Goal: Task Accomplishment & Management: Manage account settings

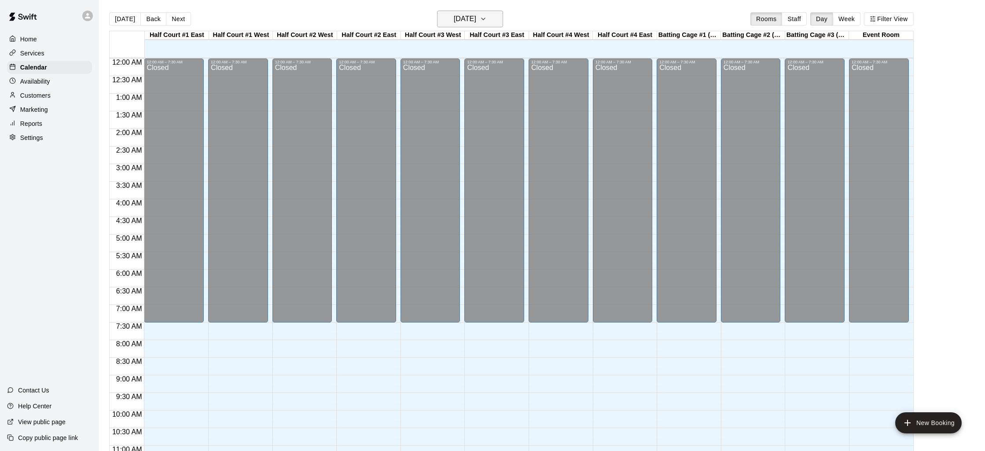
scroll to position [416, 0]
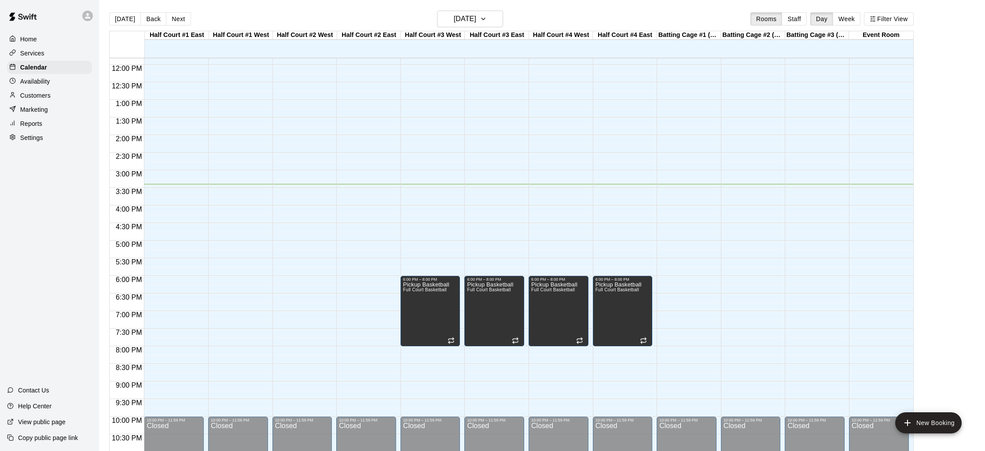
click at [46, 100] on div "Customers" at bounding box center [49, 95] width 85 height 13
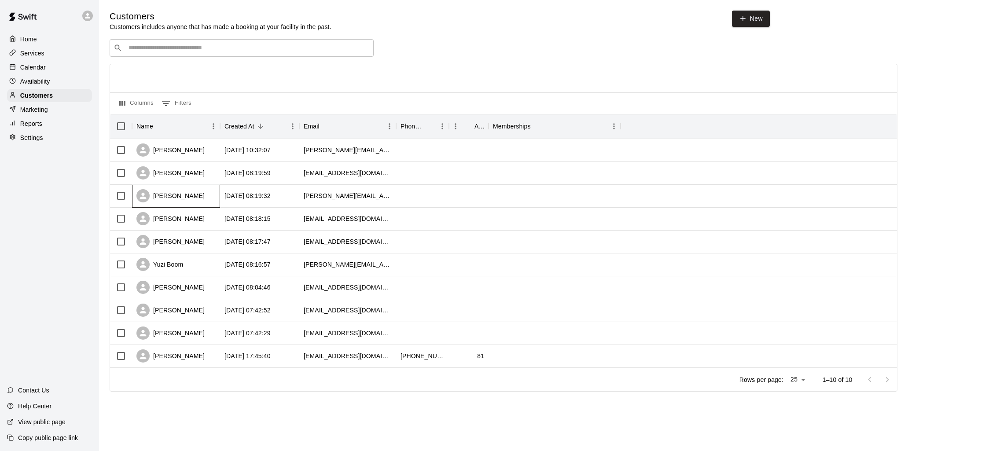
click at [165, 201] on div "[PERSON_NAME]" at bounding box center [170, 195] width 68 height 13
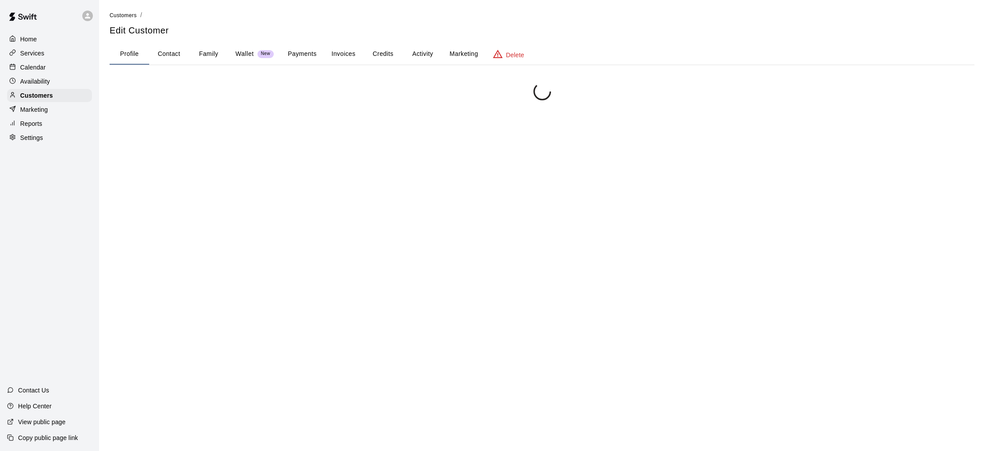
scroll to position [25, 0]
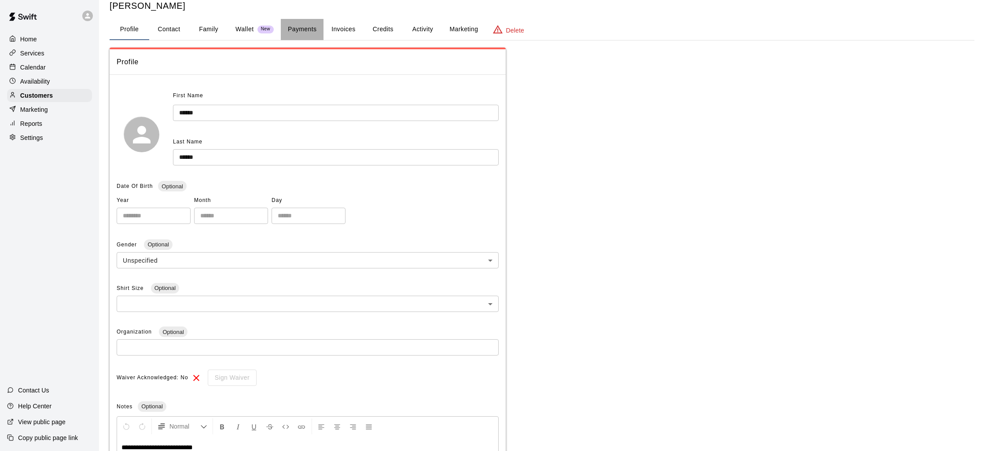
click at [305, 30] on button "Payments" at bounding box center [302, 29] width 43 height 21
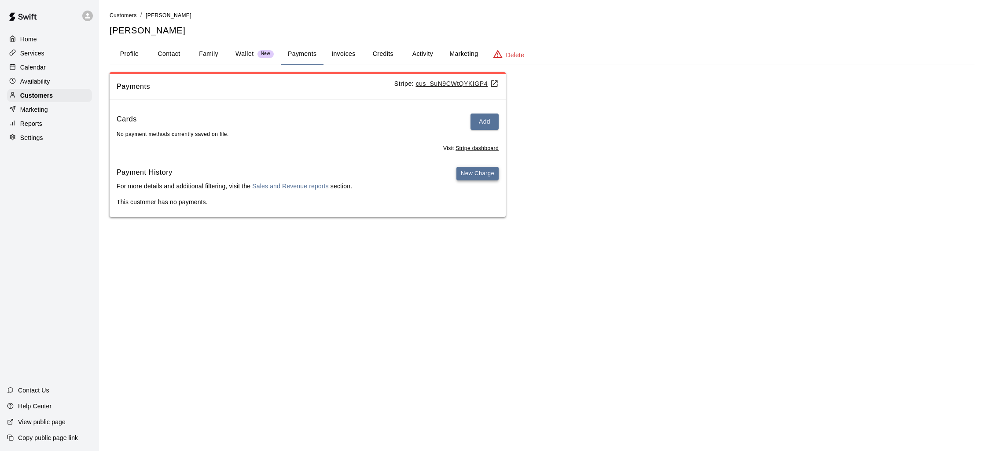
click at [481, 177] on button "New Charge" at bounding box center [478, 174] width 42 height 14
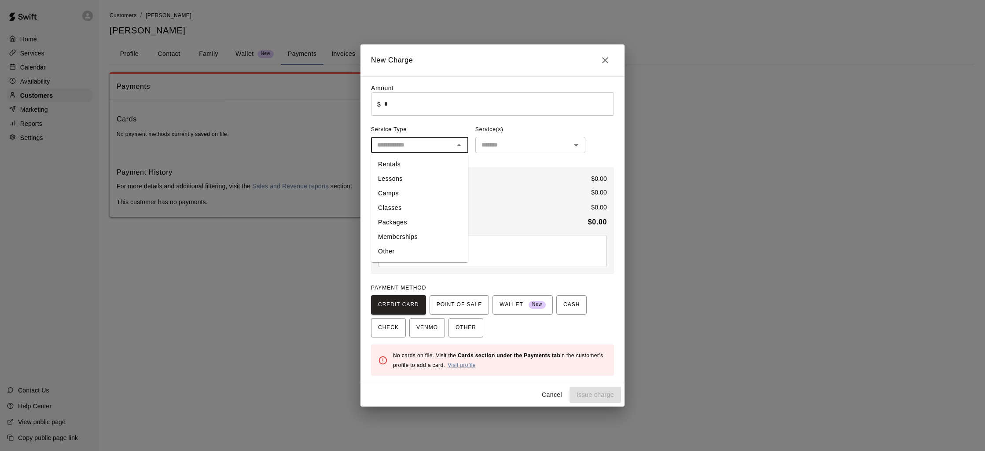
click at [423, 140] on input "text" at bounding box center [412, 145] width 77 height 11
click at [405, 242] on li "Memberships" at bounding box center [419, 237] width 97 height 15
type input "**********"
click at [517, 147] on input "text" at bounding box center [523, 145] width 90 height 11
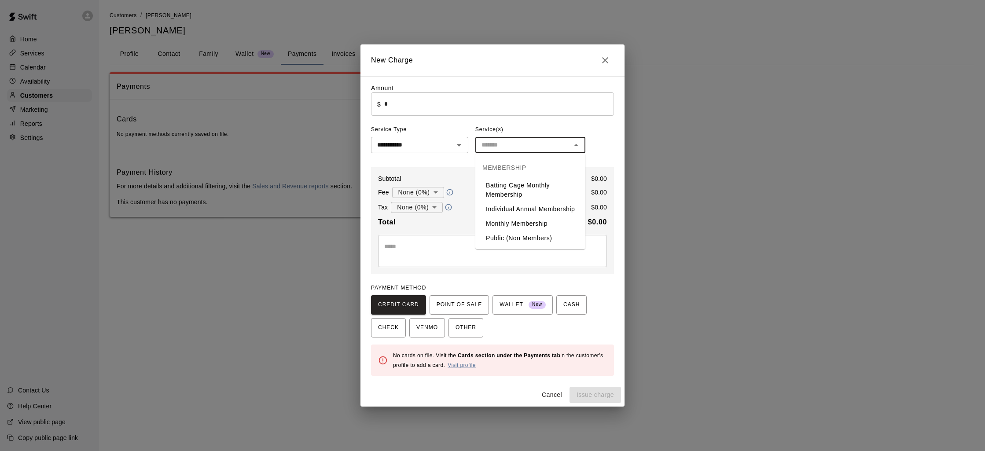
click at [526, 212] on li "Individual Annual Membership" at bounding box center [530, 209] width 110 height 15
type input "**********"
click at [418, 149] on input "**********" at bounding box center [407, 145] width 66 height 11
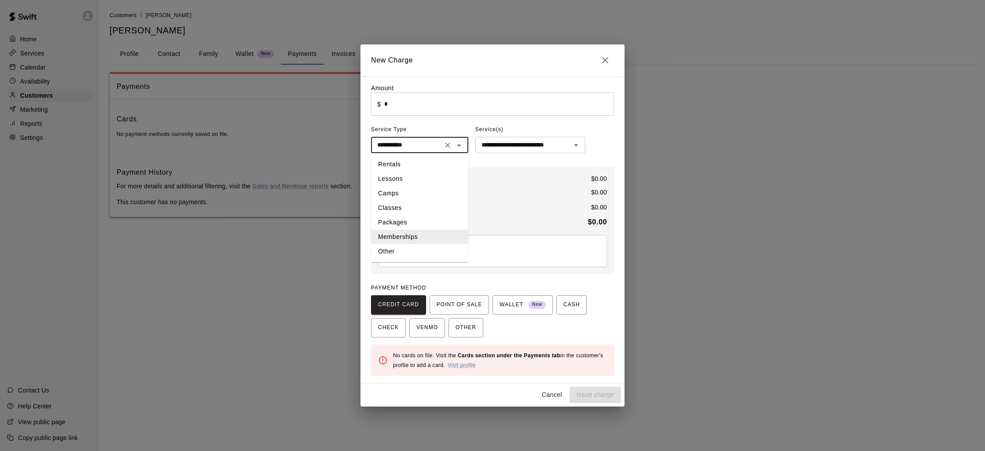
drag, startPoint x: 540, startPoint y: 173, endPoint x: 535, endPoint y: 166, distance: 8.5
click at [539, 171] on div "Subtotal $ 0.00 Fee None (0%) * ​ $ 0.00 Tax None (0%) * ​ $ 0.00 Total $ 0.00 …" at bounding box center [492, 220] width 243 height 107
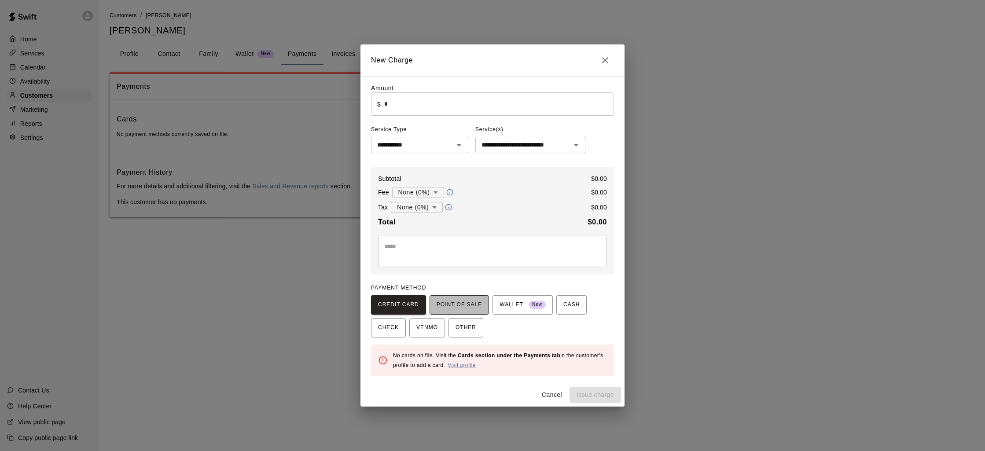
click at [462, 307] on span "POINT OF SALE" at bounding box center [459, 305] width 45 height 14
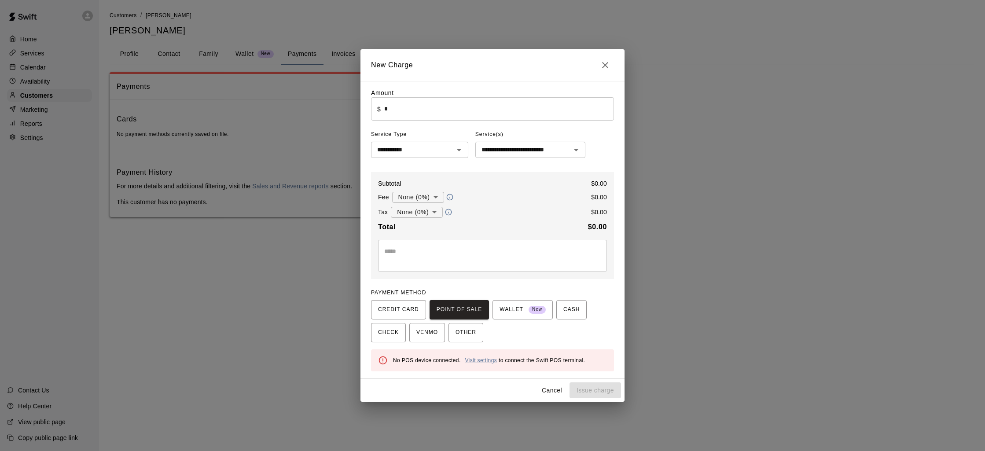
drag, startPoint x: 398, startPoint y: 364, endPoint x: 434, endPoint y: 360, distance: 35.5
click at [434, 360] on div "No POS device connected. Visit settings to connect the Swift POS terminal." at bounding box center [500, 360] width 214 height 17
click at [482, 361] on link "Visit settings" at bounding box center [481, 360] width 32 height 6
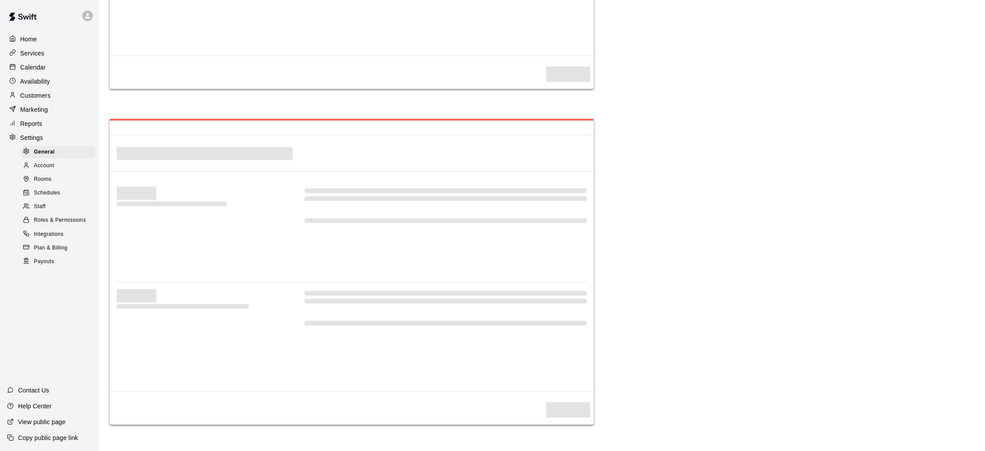
select select "**"
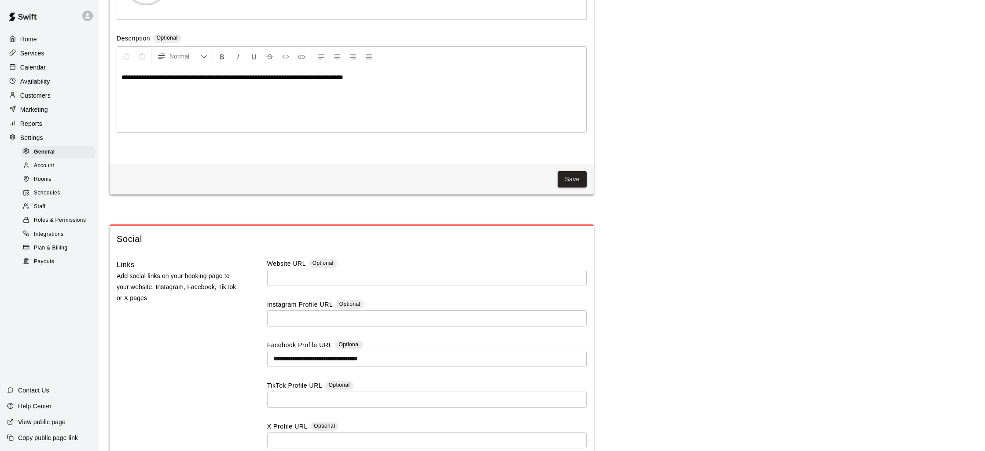
scroll to position [2058, 0]
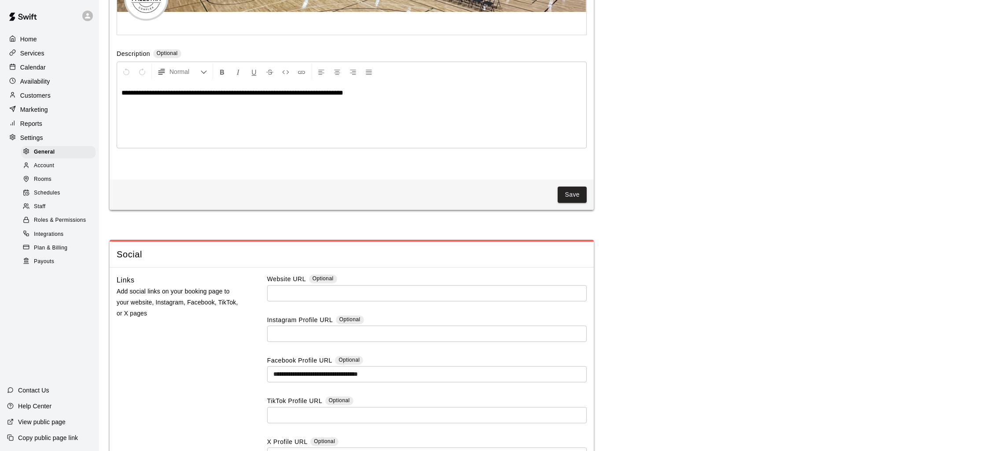
click at [50, 166] on span "Account" at bounding box center [44, 166] width 20 height 9
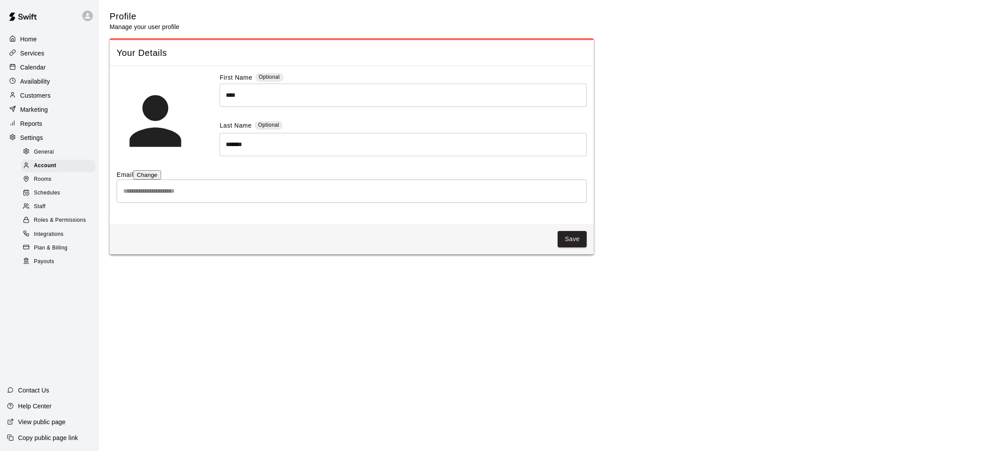
click at [52, 181] on div "Rooms" at bounding box center [58, 179] width 74 height 12
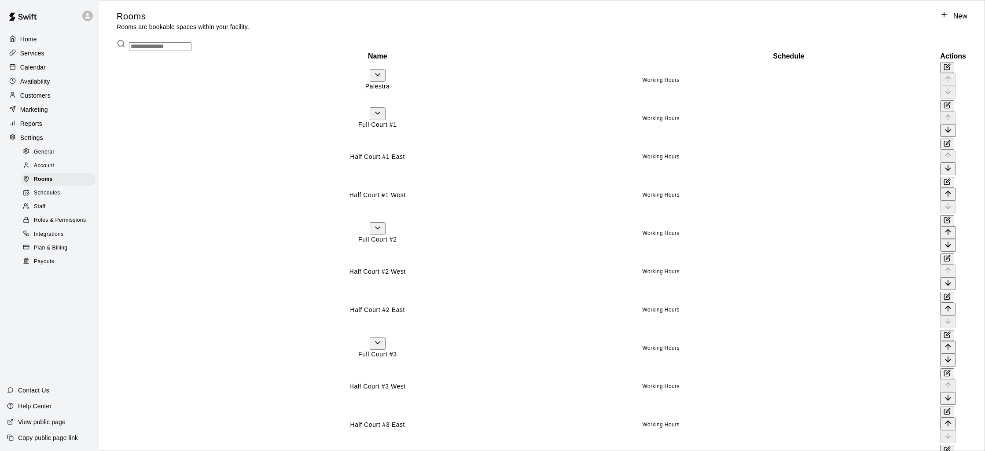
click at [53, 188] on div "Schedules" at bounding box center [58, 193] width 74 height 12
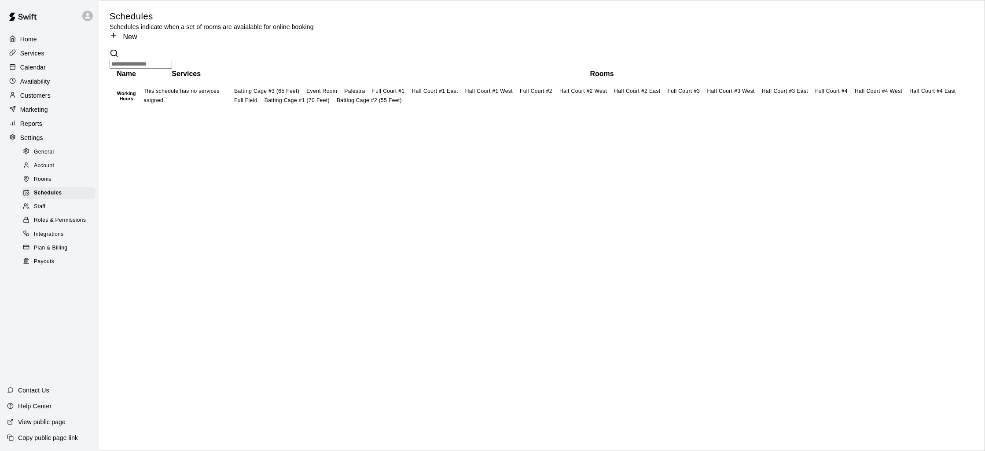
click at [48, 205] on div "Staff" at bounding box center [58, 207] width 74 height 12
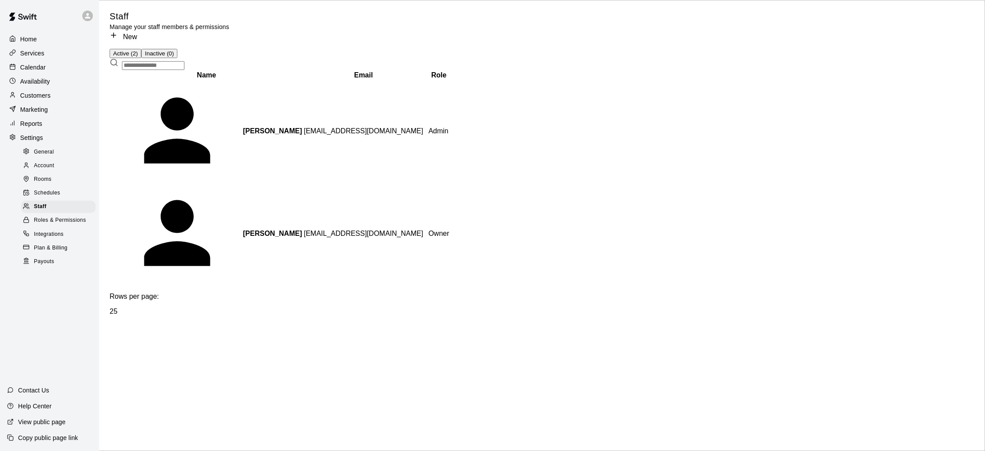
click at [56, 224] on span "Roles & Permissions" at bounding box center [60, 220] width 52 height 9
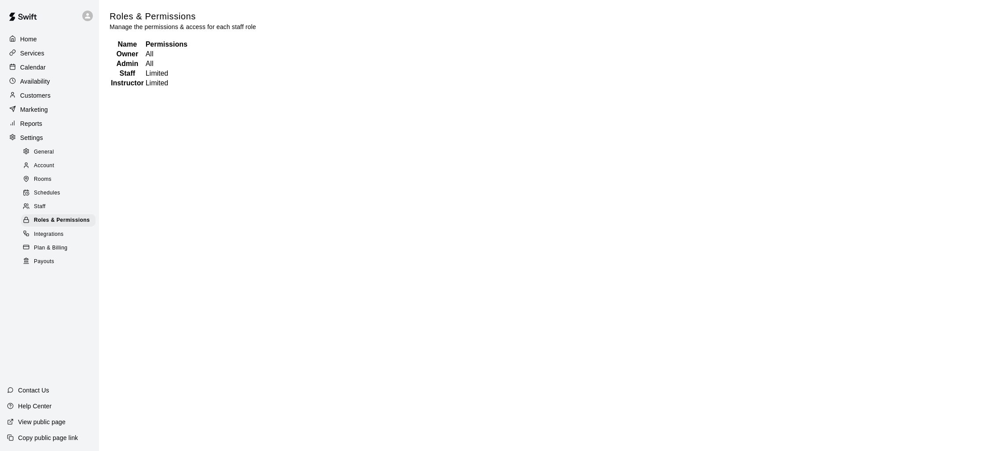
click at [61, 236] on span "Integrations" at bounding box center [49, 234] width 30 height 9
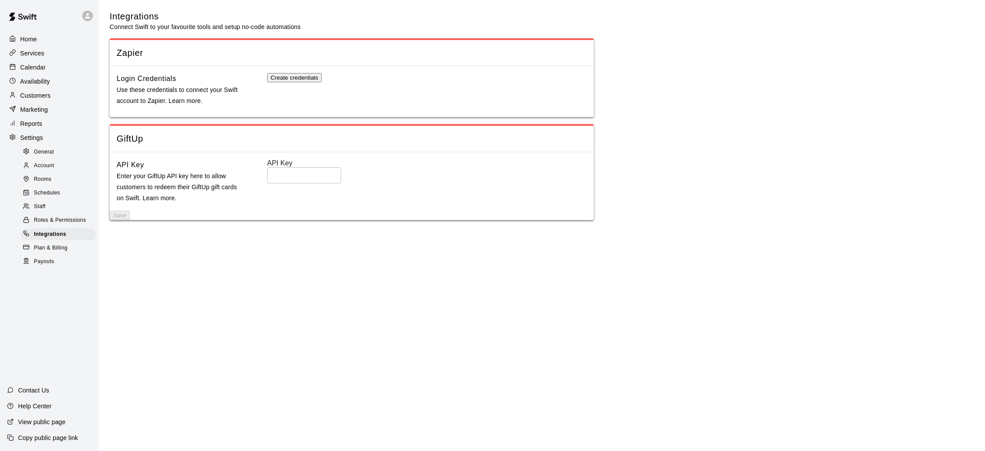
click at [62, 244] on span "Plan & Billing" at bounding box center [50, 248] width 33 height 9
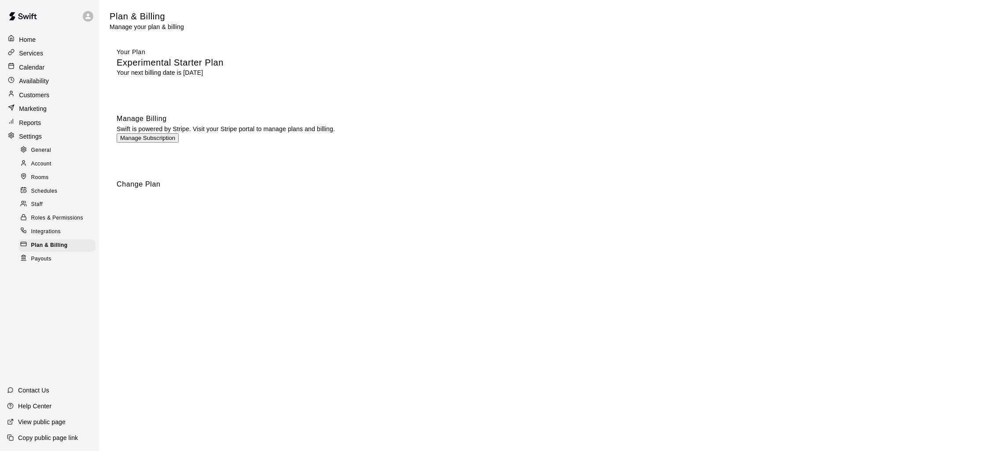
click at [55, 259] on div "Payouts" at bounding box center [56, 259] width 77 height 12
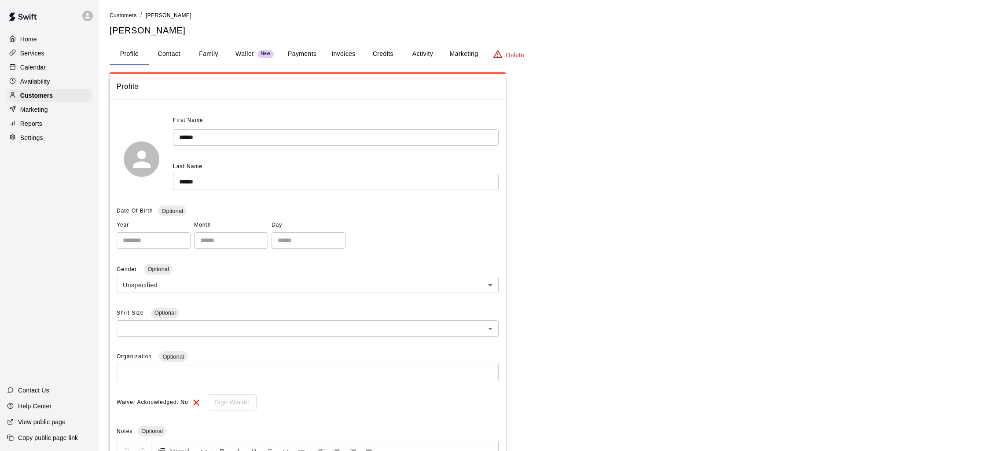
click at [310, 54] on button "Payments" at bounding box center [302, 54] width 43 height 21
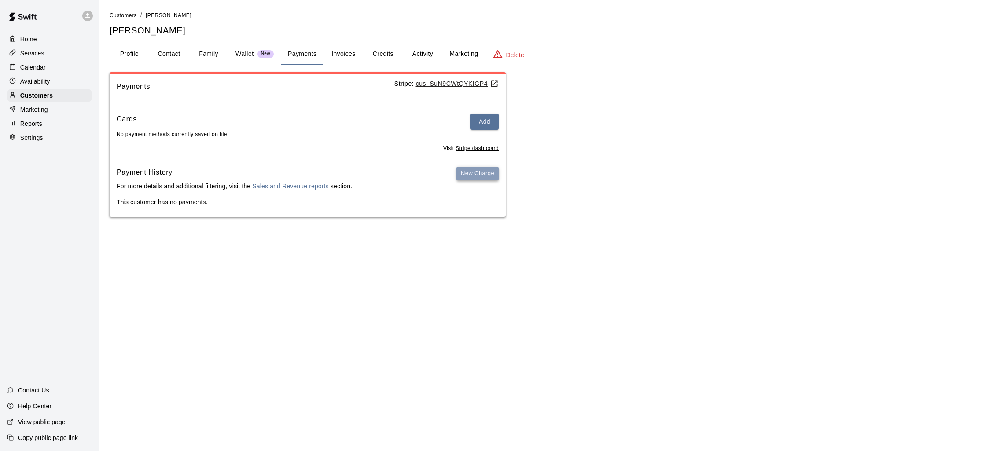
click at [477, 177] on button "New Charge" at bounding box center [478, 174] width 42 height 14
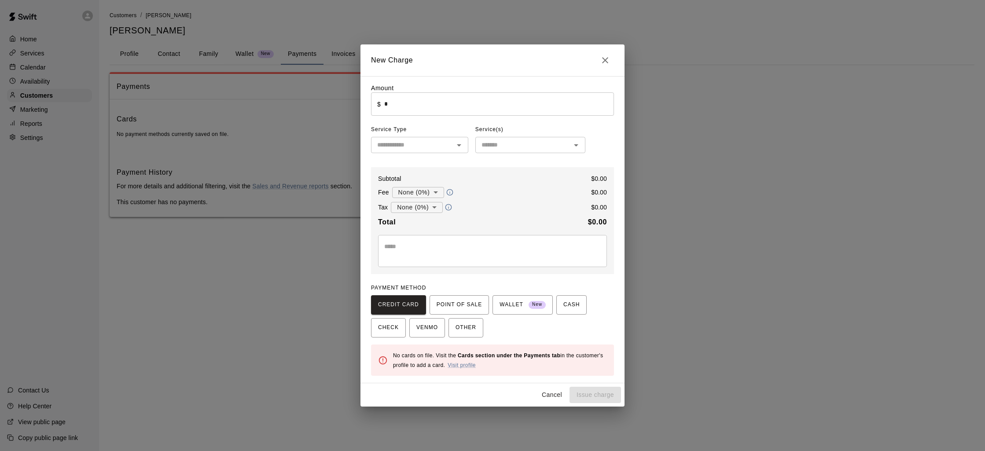
click at [486, 151] on div "​" at bounding box center [530, 145] width 110 height 16
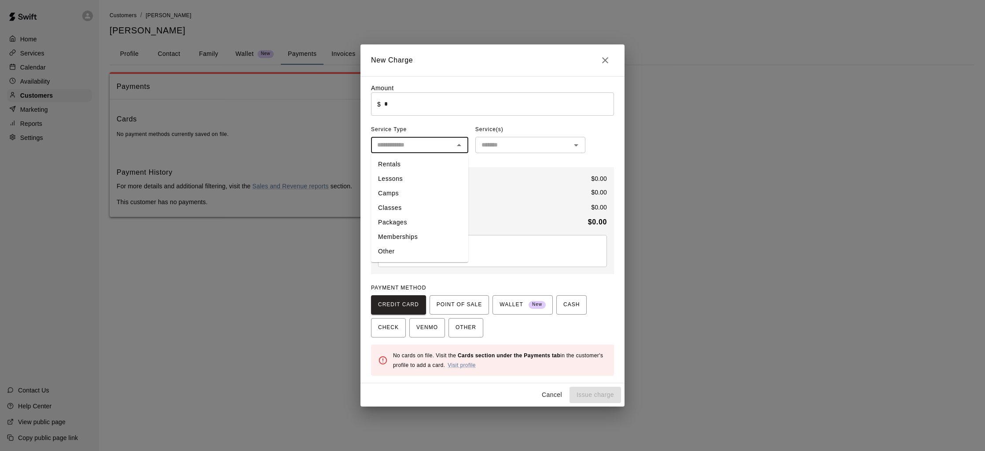
click at [424, 141] on input "text" at bounding box center [412, 145] width 77 height 11
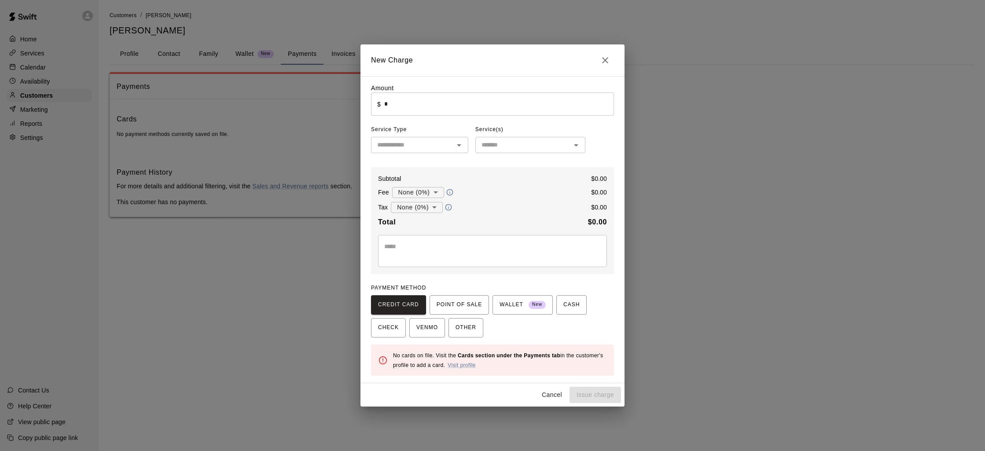
click at [497, 136] on span "Service(s)" at bounding box center [489, 130] width 28 height 14
click at [499, 139] on div "​" at bounding box center [530, 145] width 110 height 16
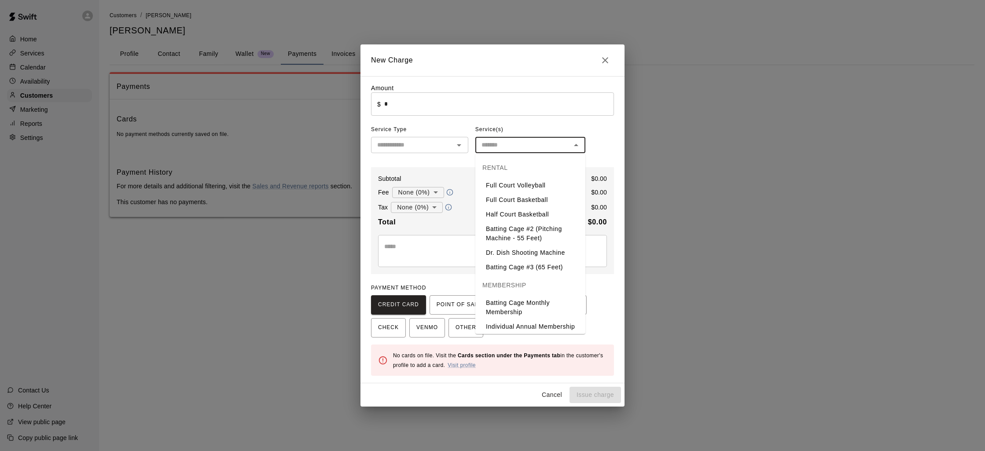
click at [539, 328] on li "Individual Annual Membership" at bounding box center [530, 327] width 110 height 15
type input "**********"
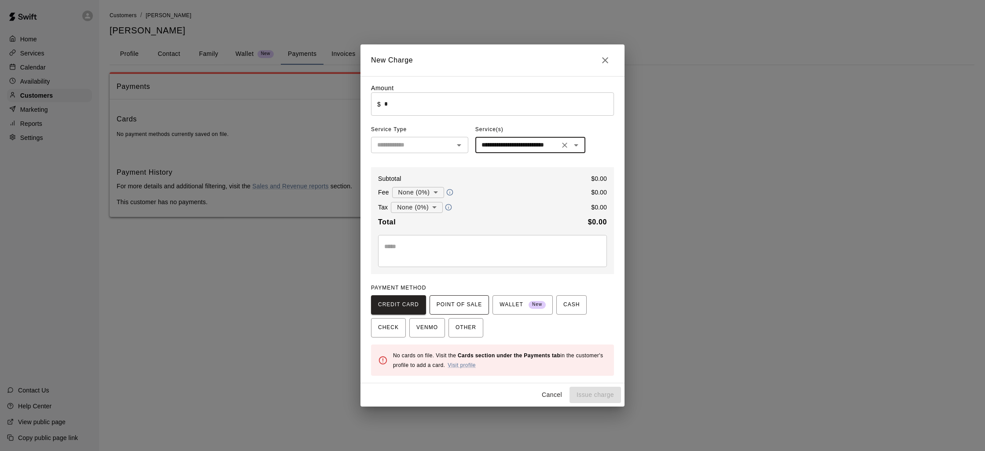
click at [450, 303] on span "POINT OF SALE" at bounding box center [459, 305] width 45 height 14
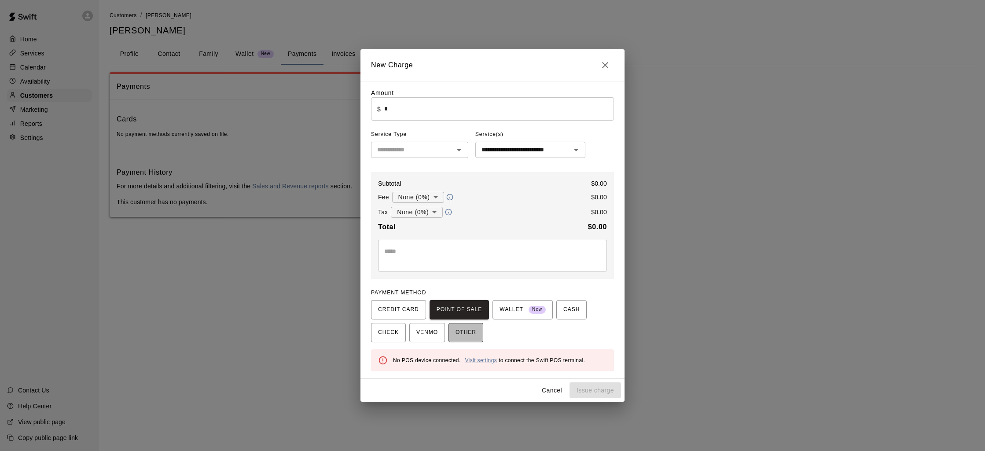
click at [462, 328] on span "OTHER" at bounding box center [466, 333] width 21 height 14
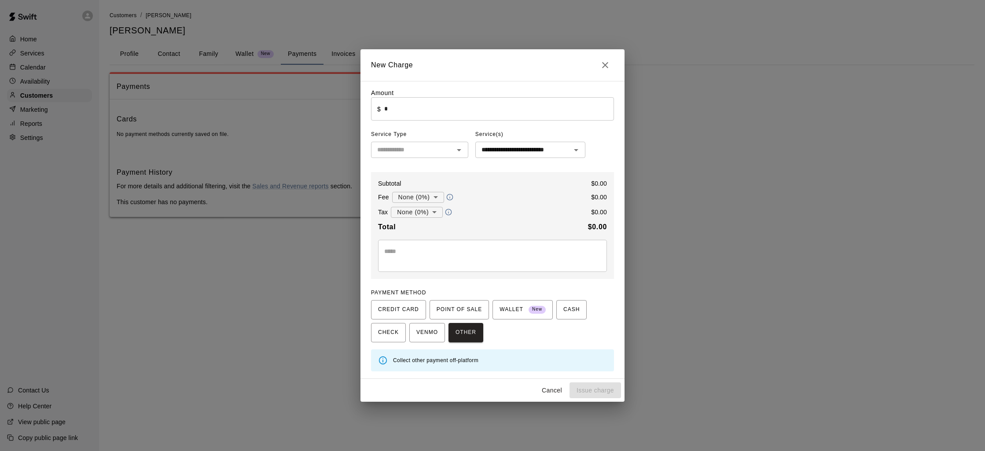
click at [604, 64] on icon "Close" at bounding box center [605, 65] width 6 height 6
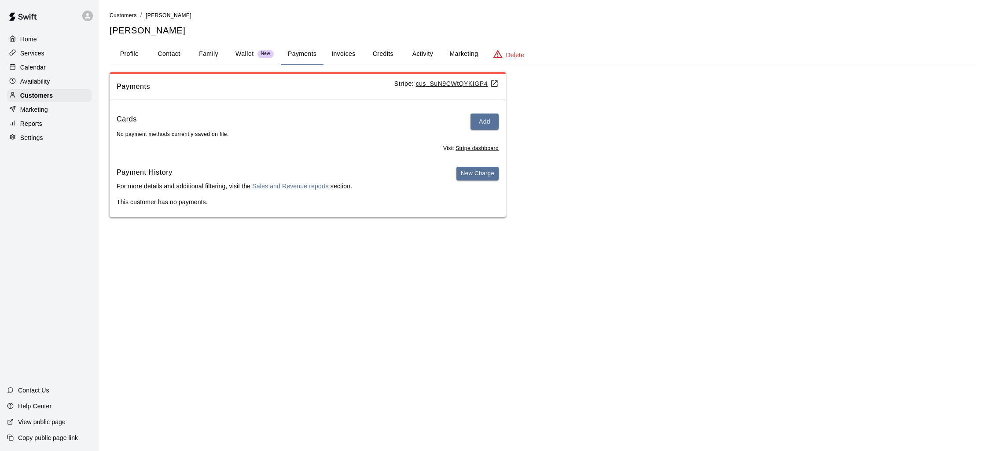
click at [333, 50] on button "Invoices" at bounding box center [344, 54] width 40 height 21
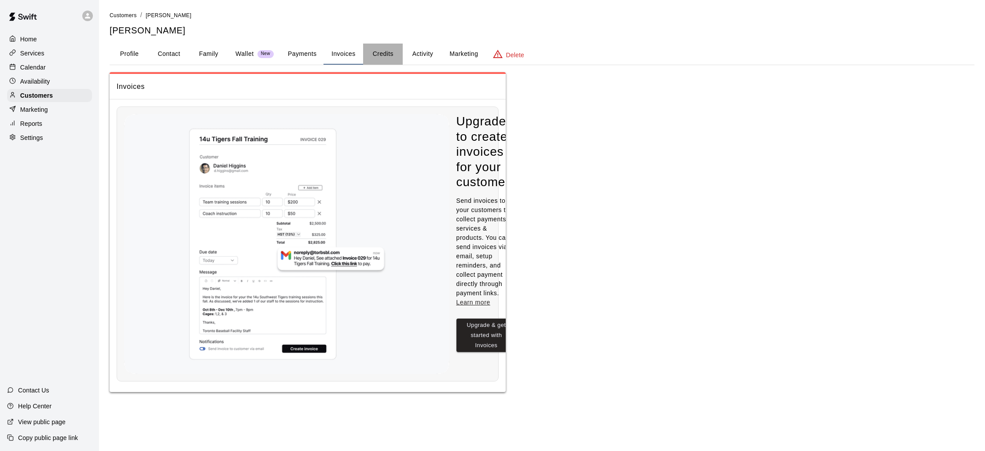
drag, startPoint x: 391, startPoint y: 52, endPoint x: 409, endPoint y: 50, distance: 18.2
click at [391, 52] on button "Credits" at bounding box center [383, 54] width 40 height 21
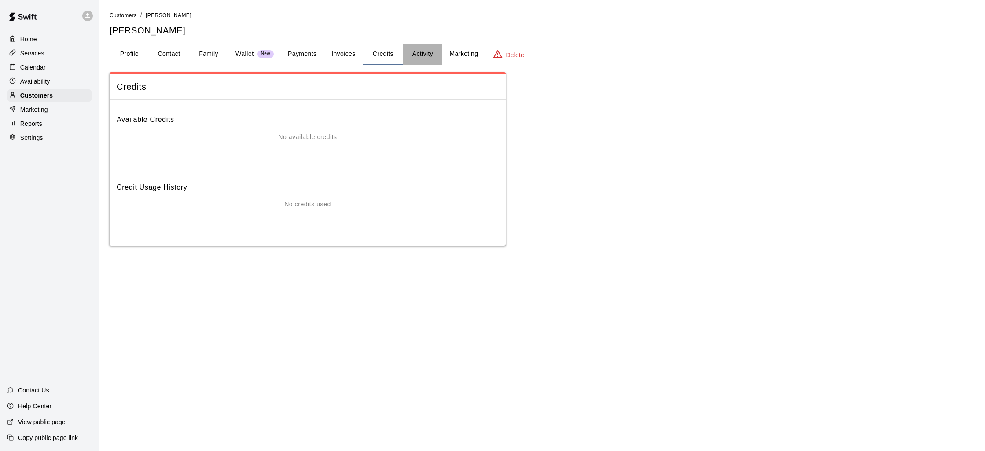
click at [426, 50] on button "Activity" at bounding box center [423, 54] width 40 height 21
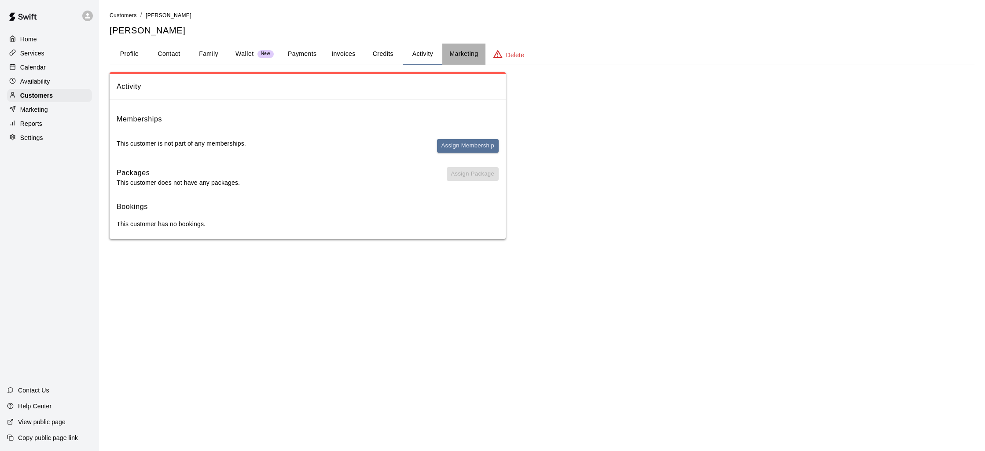
click at [464, 52] on button "Marketing" at bounding box center [463, 54] width 43 height 21
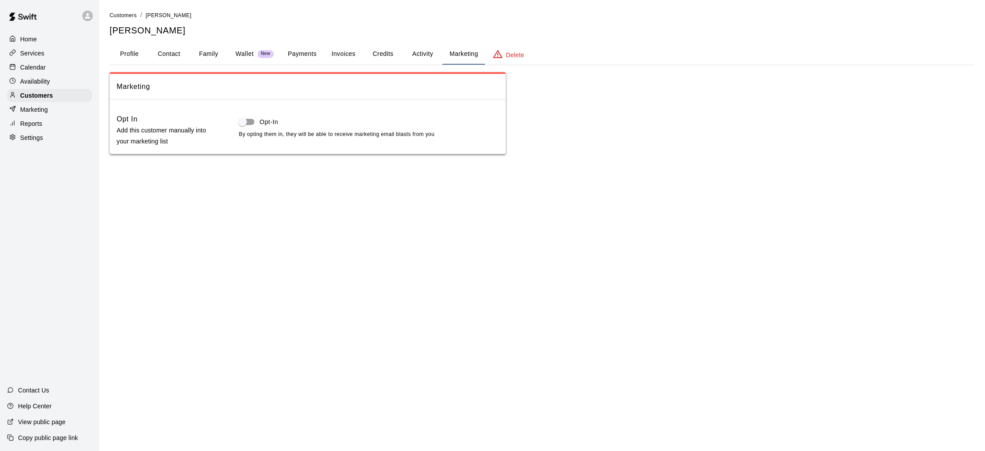
click at [420, 54] on button "Activity" at bounding box center [423, 54] width 40 height 21
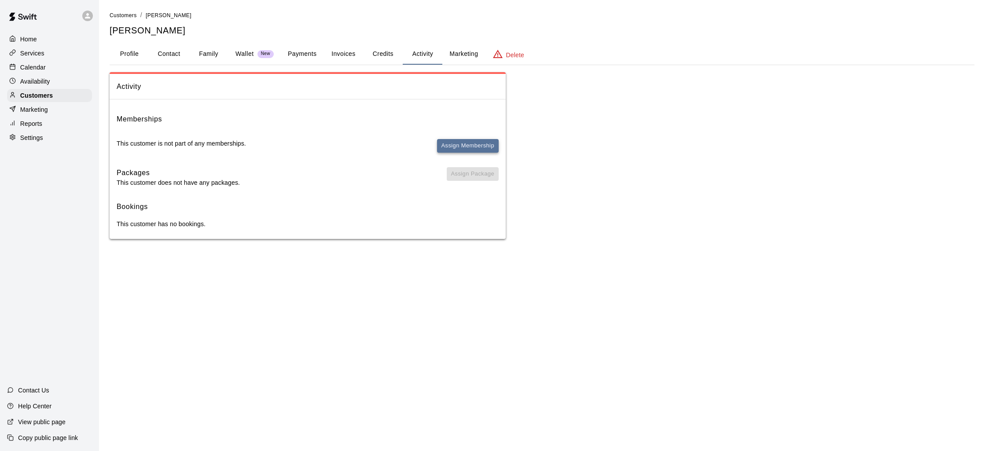
click at [463, 139] on button "Assign Membership" at bounding box center [468, 146] width 62 height 14
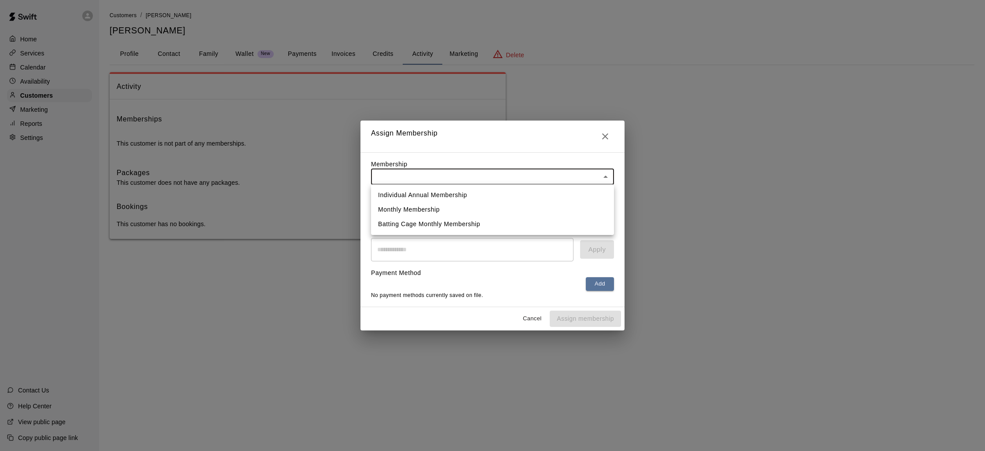
click at [437, 175] on body "Home Services Calendar Availability Customers Marketing Reports Settings Contac…" at bounding box center [492, 128] width 985 height 257
click at [436, 198] on li "Individual Annual Membership" at bounding box center [492, 195] width 243 height 15
type input "**********"
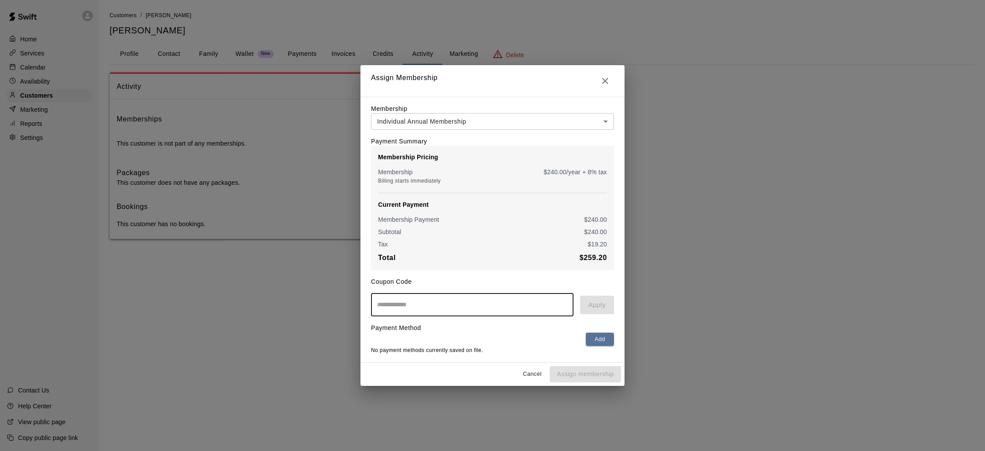
click at [522, 303] on input "text" at bounding box center [472, 304] width 203 height 23
click at [578, 377] on div "Cancel Assign membership" at bounding box center [493, 374] width 264 height 23
click at [601, 339] on button "Add" at bounding box center [600, 340] width 28 height 14
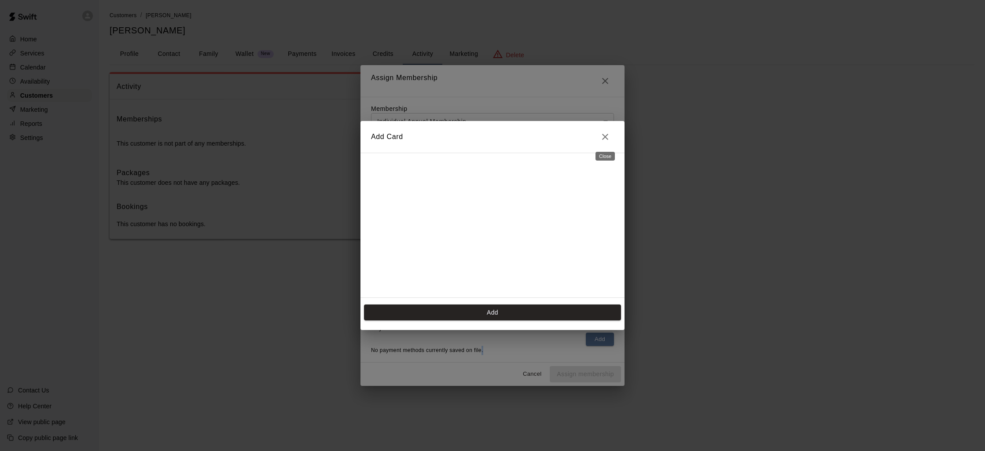
click at [604, 138] on icon "Close" at bounding box center [605, 137] width 6 height 6
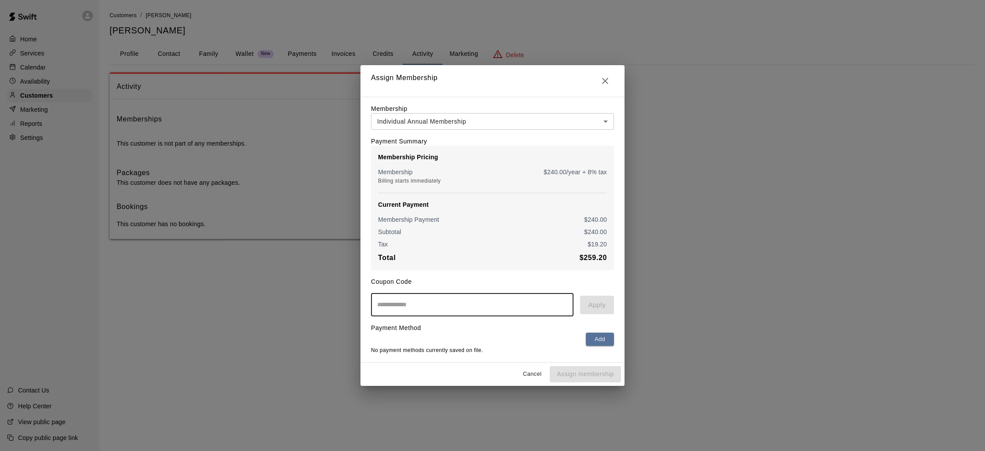
click at [428, 312] on input "text" at bounding box center [472, 304] width 203 height 23
type input "*"
type input "**********"
click at [594, 305] on button "Apply" at bounding box center [597, 305] width 34 height 18
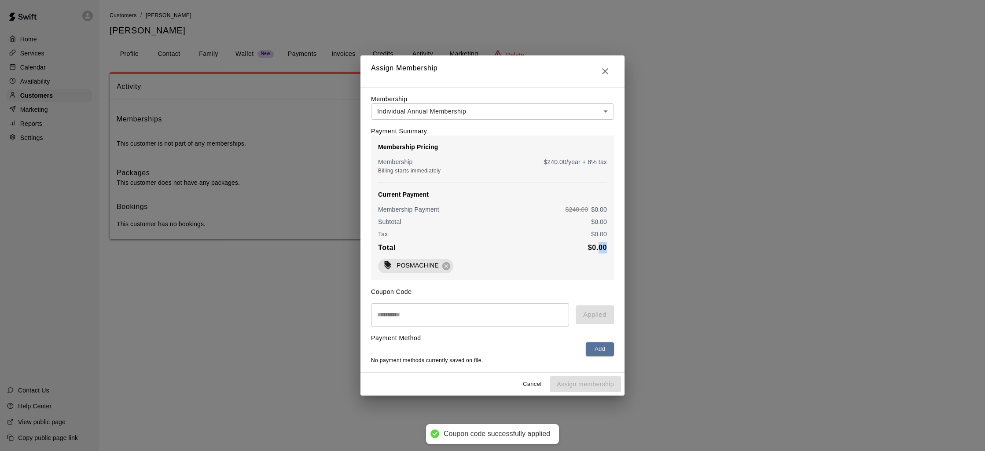
drag, startPoint x: 598, startPoint y: 247, endPoint x: 616, endPoint y: 247, distance: 18.5
click at [616, 247] on div "**********" at bounding box center [493, 230] width 264 height 286
click at [585, 387] on div "Cancel Assign membership" at bounding box center [493, 384] width 264 height 23
click at [534, 383] on button "Cancel" at bounding box center [532, 385] width 28 height 14
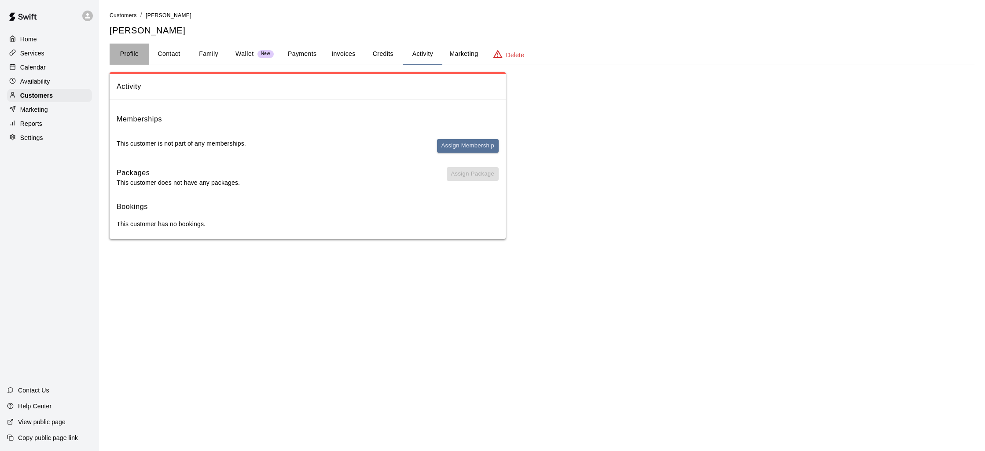
click at [129, 57] on button "Profile" at bounding box center [130, 54] width 40 height 21
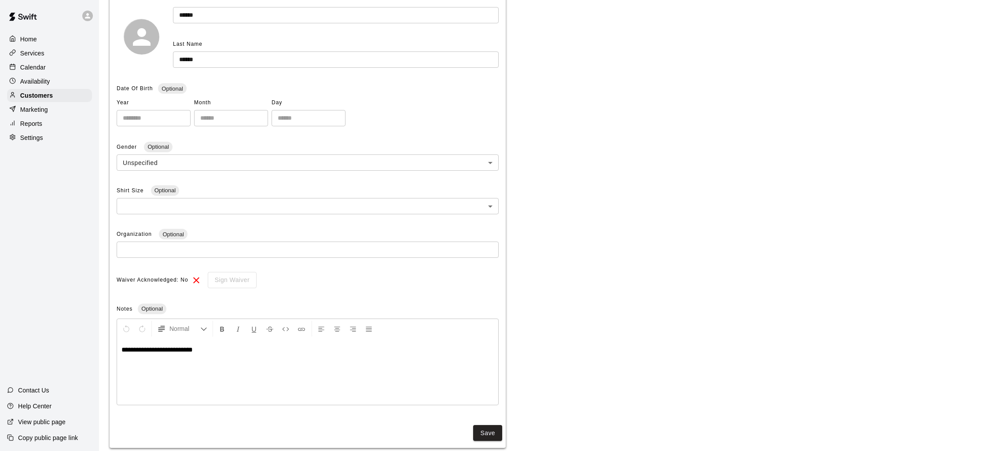
scroll to position [137, 0]
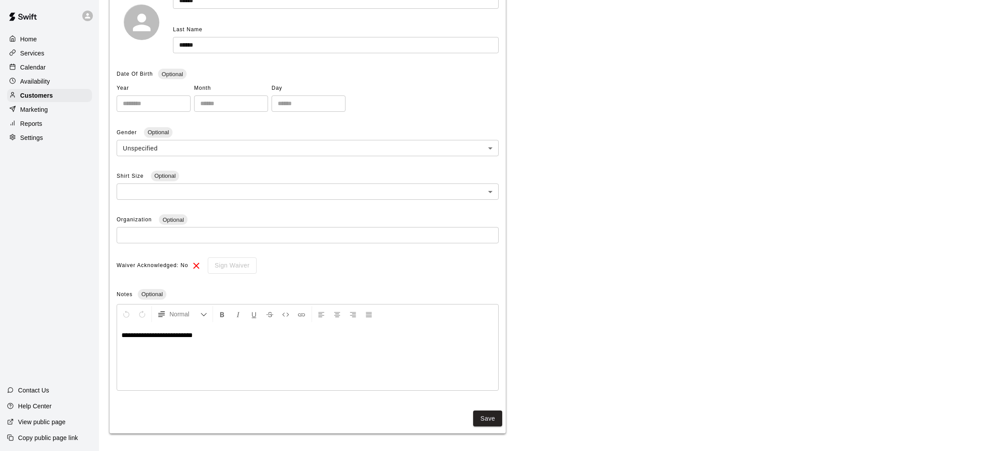
click at [193, 334] on span "**********" at bounding box center [157, 335] width 71 height 7
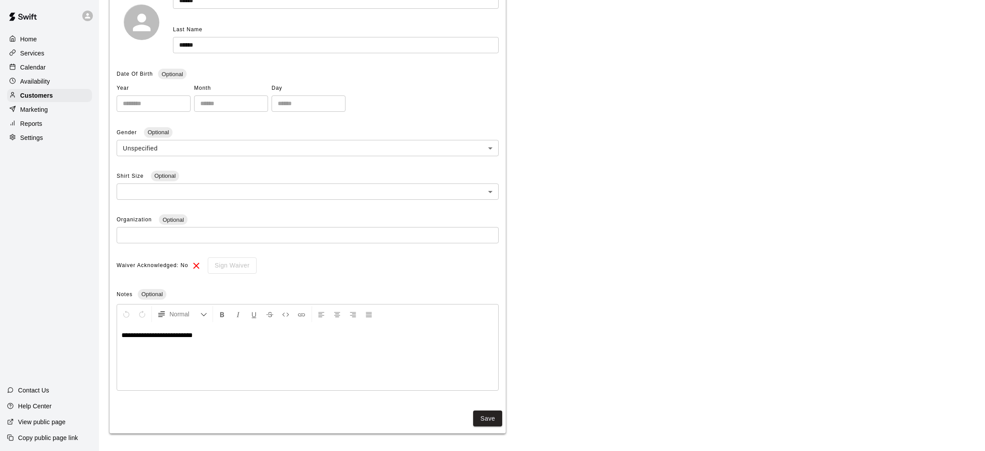
click at [261, 335] on p "**********" at bounding box center [308, 335] width 372 height 9
drag, startPoint x: 465, startPoint y: 424, endPoint x: 473, endPoint y: 422, distance: 8.5
click at [467, 424] on div "Save" at bounding box center [308, 418] width 396 height 23
click at [473, 422] on button "Save" at bounding box center [487, 419] width 29 height 16
click at [31, 32] on div "Home Services Calendar Availability Customers Marketing Reports Settings" at bounding box center [49, 89] width 99 height 114
